Goal: Book appointment/travel/reservation

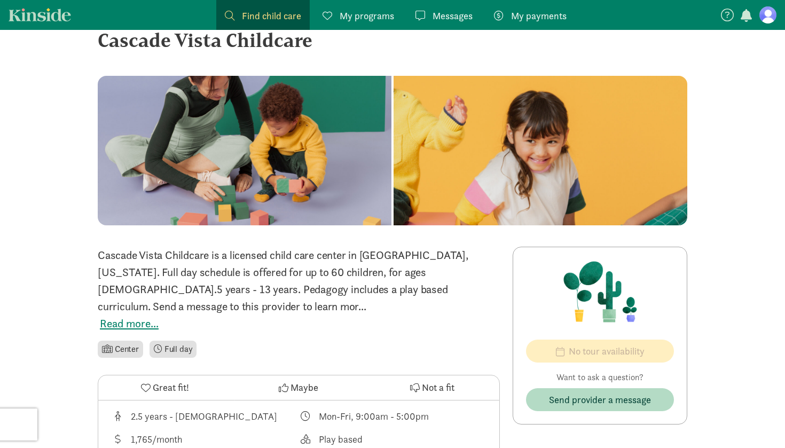
scroll to position [28, 0]
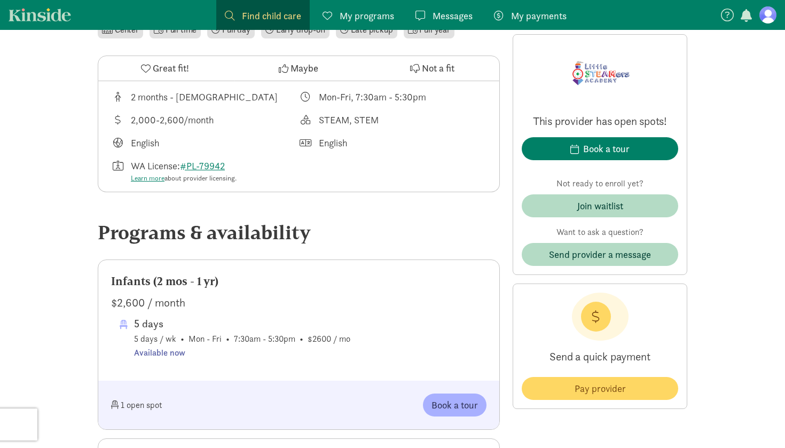
scroll to position [380, 0]
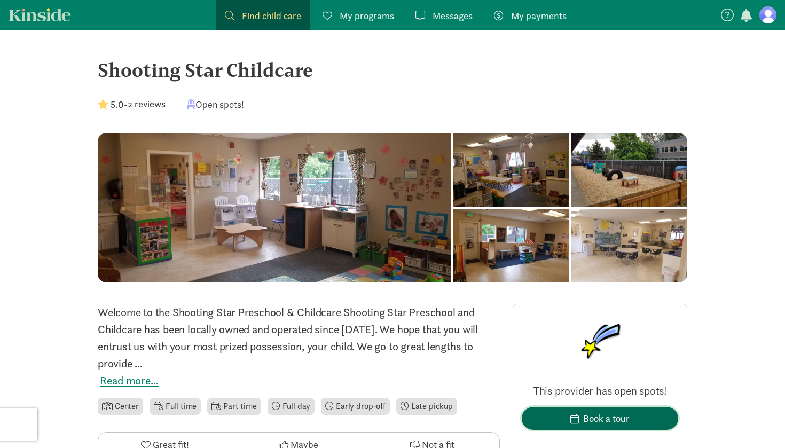
click at [565, 412] on span "Book a tour" at bounding box center [599, 418] width 139 height 14
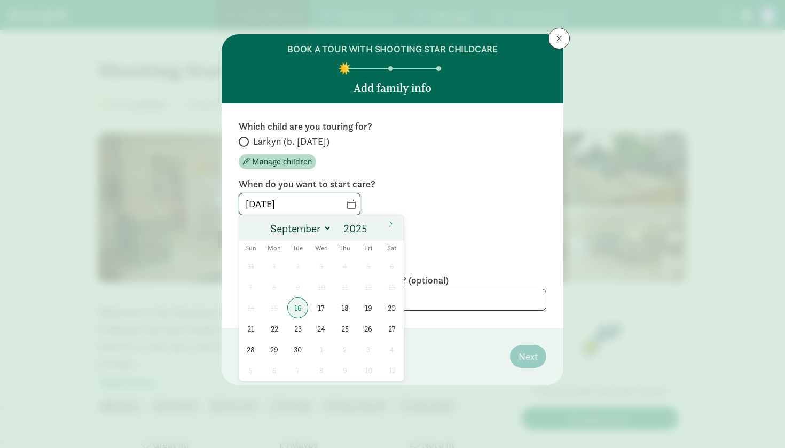
click at [350, 202] on input "[DATE]" at bounding box center [299, 203] width 121 height 21
click at [298, 352] on span "30" at bounding box center [297, 349] width 21 height 21
type input "[DATE]"
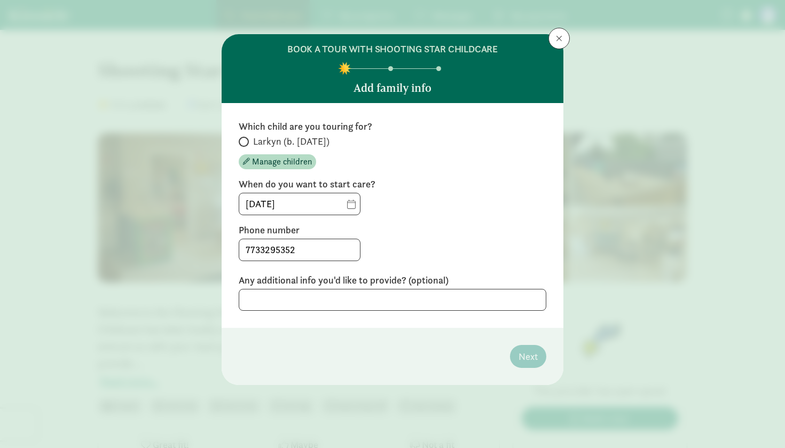
click at [247, 145] on label "Larkyn (b. [DATE])" at bounding box center [392, 141] width 307 height 13
click at [246, 145] on input "Larkyn (b. [DATE])" at bounding box center [242, 141] width 7 height 7
radio input "true"
click at [531, 350] on span "Next" at bounding box center [527, 356] width 19 height 14
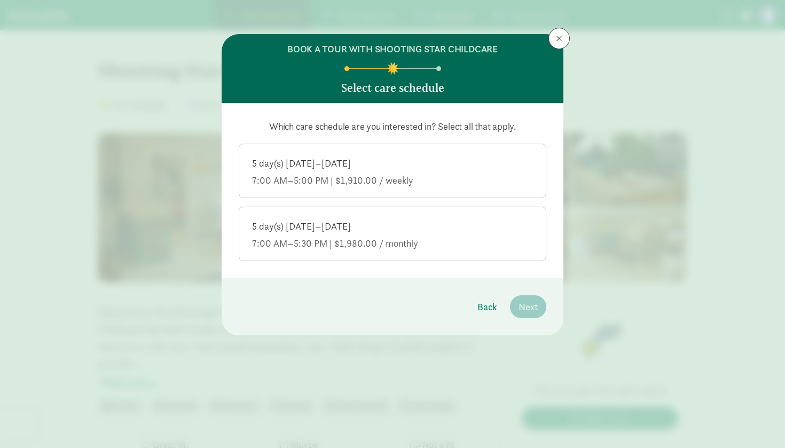
click at [461, 242] on div "7:00 AM–5:30 PM | $1,980.00 / monthly" at bounding box center [392, 243] width 281 height 13
click at [0, 0] on input "5 day(s) [DATE]–[DATE] 7:00 AM–5:30 PM | $1,980.00 / monthly" at bounding box center [0, 0] width 0 height 0
click at [539, 308] on button "Next" at bounding box center [528, 306] width 36 height 23
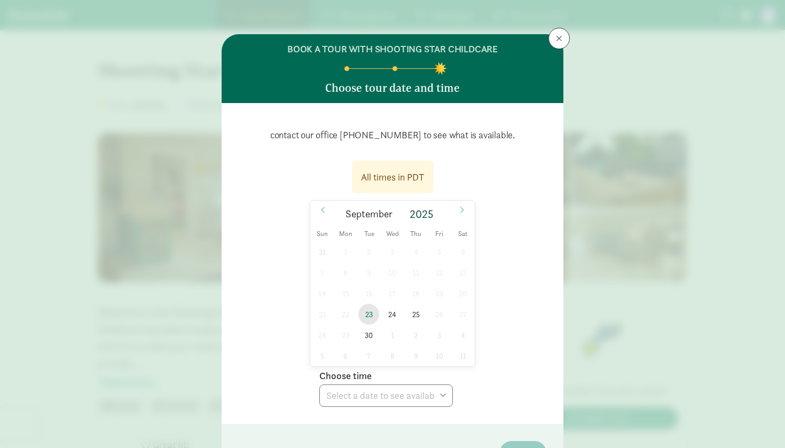
click at [370, 315] on span "23" at bounding box center [368, 314] width 21 height 21
select select "[DATE]T08:00:00.000-07:00"
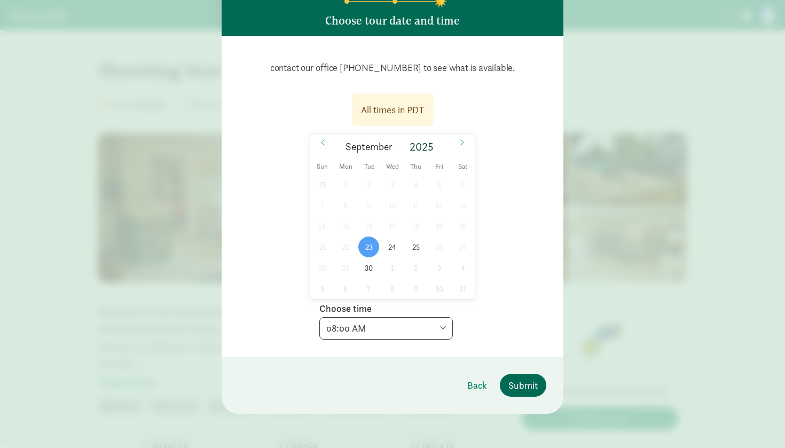
scroll to position [67, 0]
click at [519, 381] on span "Submit" at bounding box center [522, 385] width 29 height 14
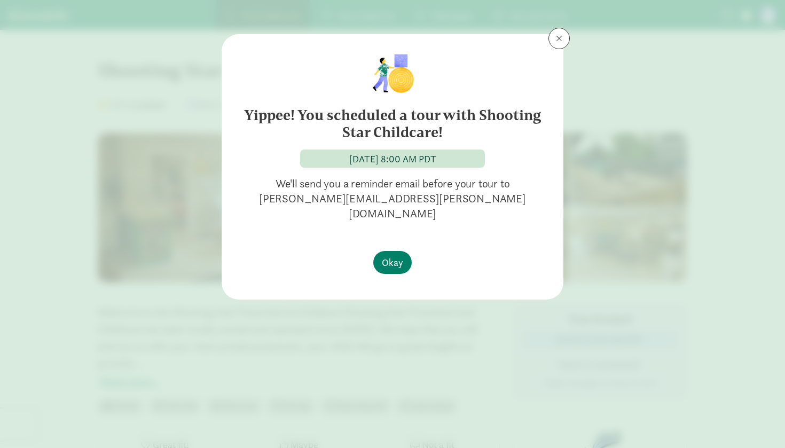
scroll to position [0, 0]
click at [383, 251] on button "Okay" at bounding box center [392, 262] width 38 height 23
